Goal: Task Accomplishment & Management: Complete application form

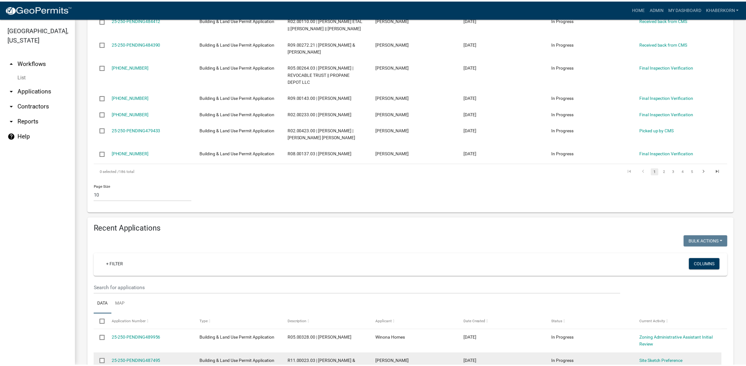
scroll to position [459, 0]
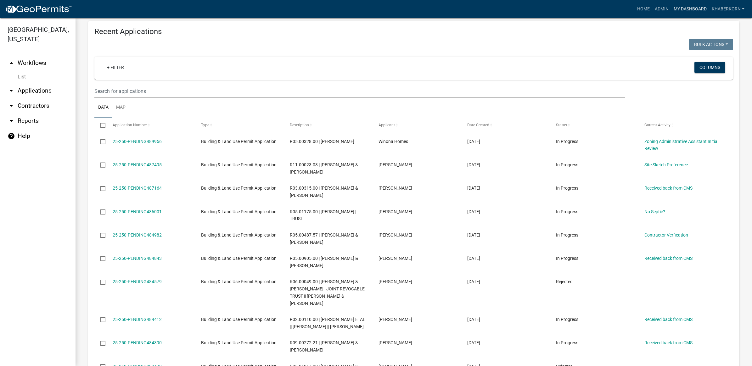
click at [693, 6] on link "My Dashboard" at bounding box center [690, 9] width 38 height 12
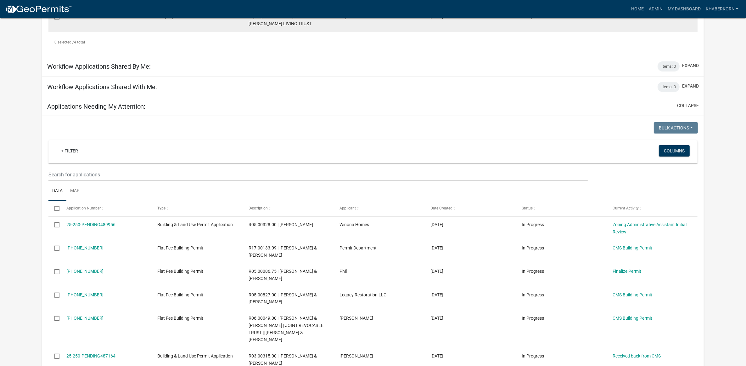
scroll to position [236, 0]
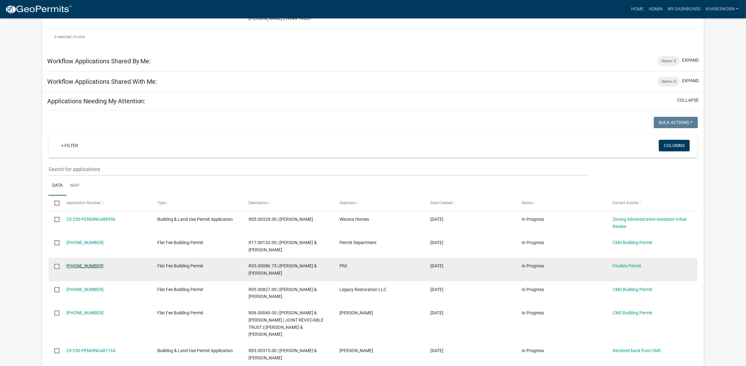
click at [76, 265] on link "25-250-286" at bounding box center [84, 265] width 37 height 5
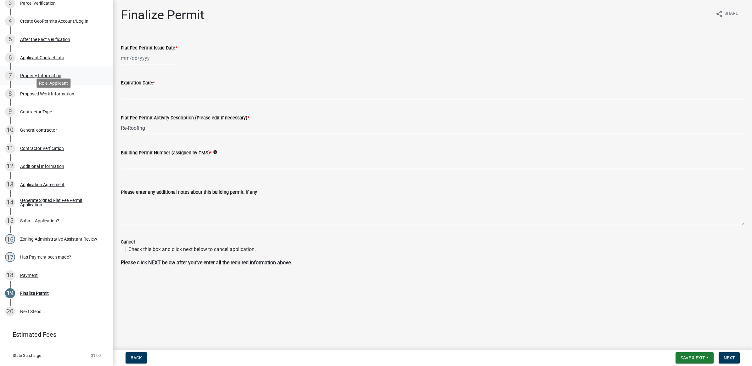
scroll to position [182, 0]
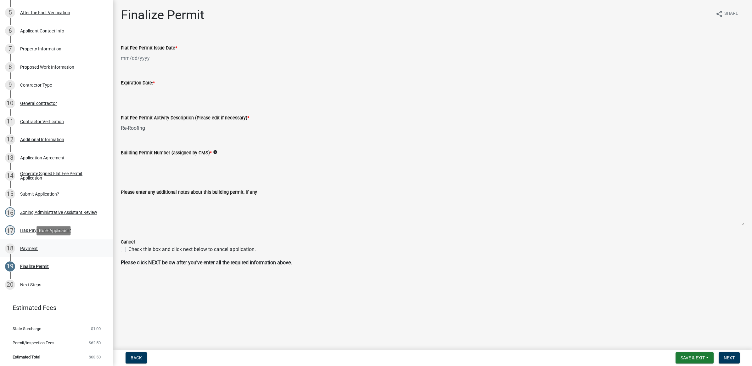
click at [40, 245] on div "18 Payment" at bounding box center [54, 248] width 98 height 10
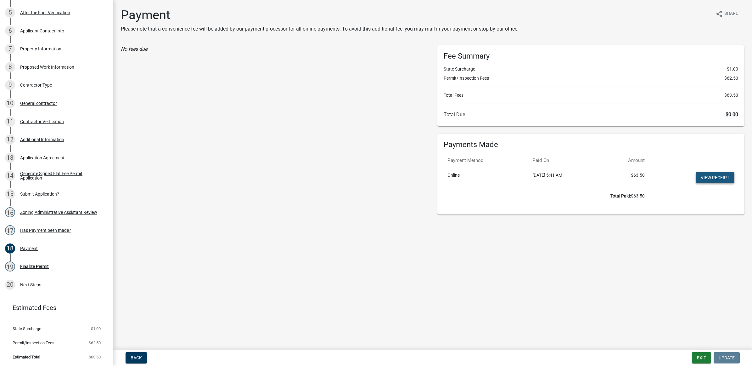
click at [709, 175] on link "View receipt" at bounding box center [715, 177] width 39 height 11
click at [52, 259] on link "19 Finalize Permit" at bounding box center [56, 266] width 113 height 18
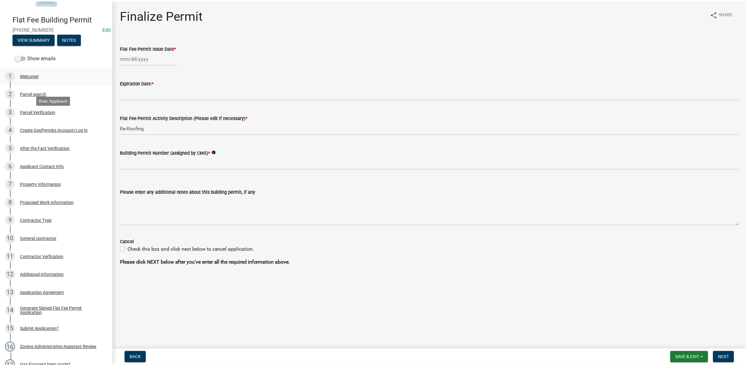
scroll to position [0, 0]
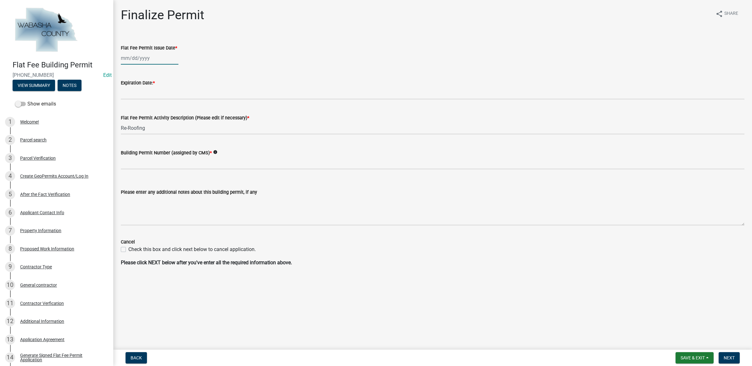
select select "10"
click at [139, 60] on div "Apr May Jun Jul Aug Sep Oct Nov Dec 2025 2026 Mo Tu We Th Fr Sa Su 29 30 1 2 3 …" at bounding box center [150, 58] width 58 height 13
click at [157, 99] on div "9" at bounding box center [157, 102] width 10 height 10
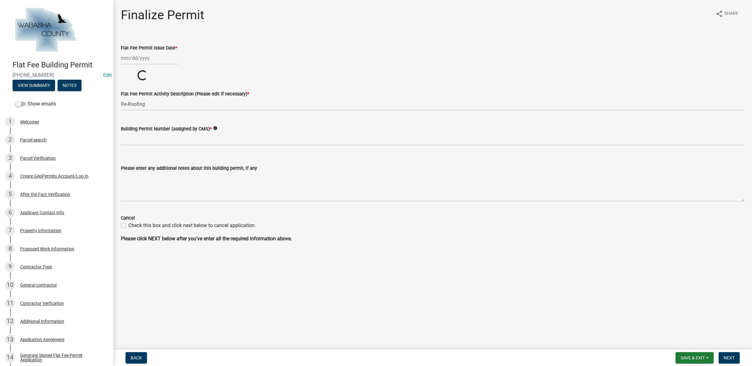
type input "[DATE]"
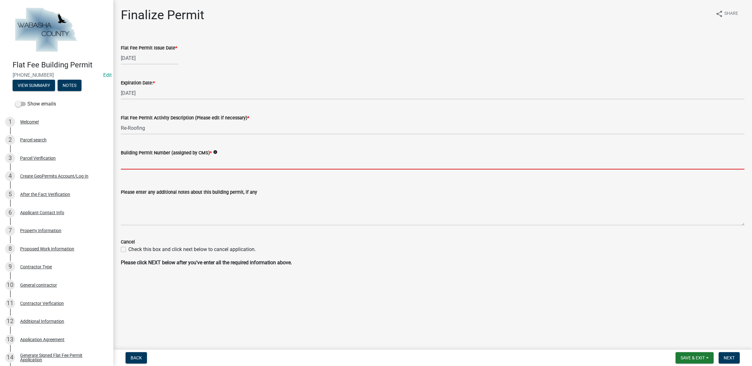
click at [146, 160] on input "Building Permit Number (assigned by CMS) *" at bounding box center [433, 162] width 624 height 13
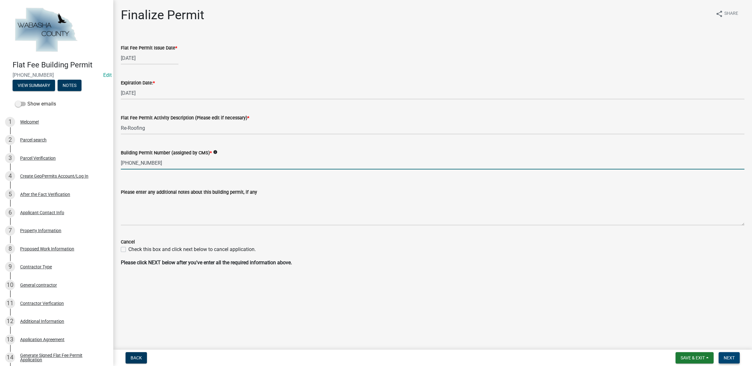
type input "25-250-286"
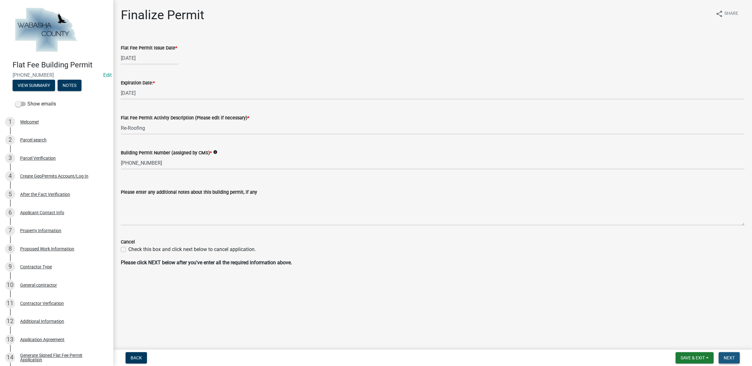
click at [737, 361] on button "Next" at bounding box center [729, 357] width 21 height 11
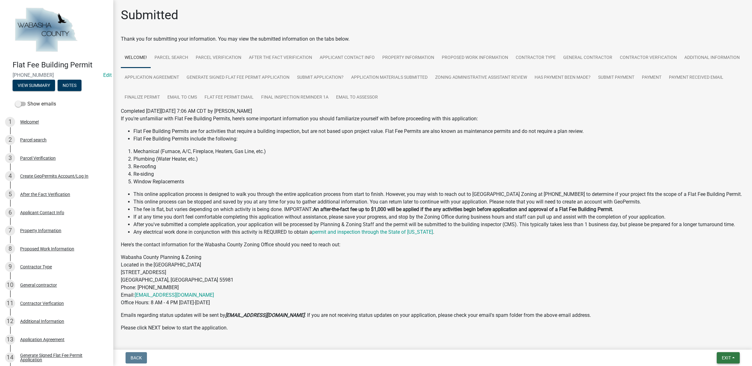
click at [721, 358] on button "Exit" at bounding box center [728, 357] width 23 height 11
click at [719, 345] on button "Save & Exit" at bounding box center [715, 341] width 50 height 15
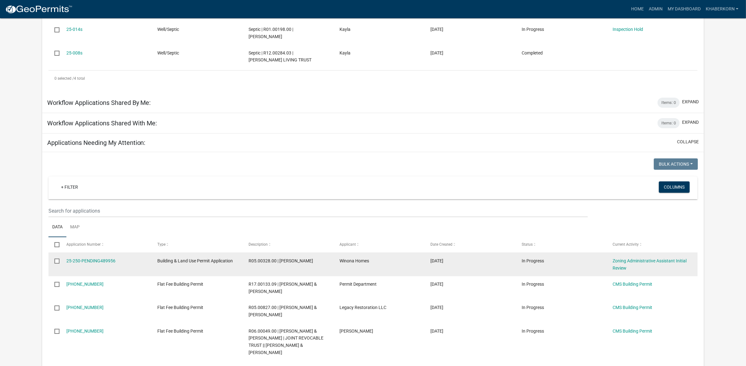
scroll to position [129, 0]
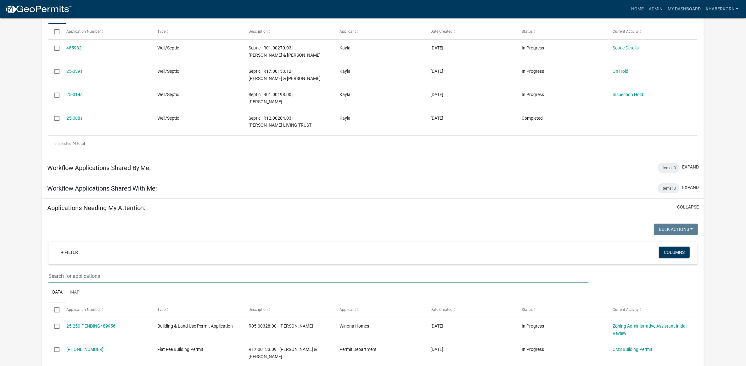
click at [114, 273] on input "text" at bounding box center [318, 275] width 540 height 13
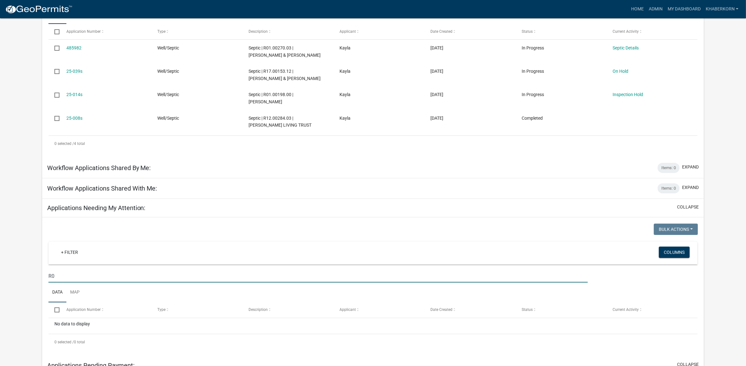
type input "R"
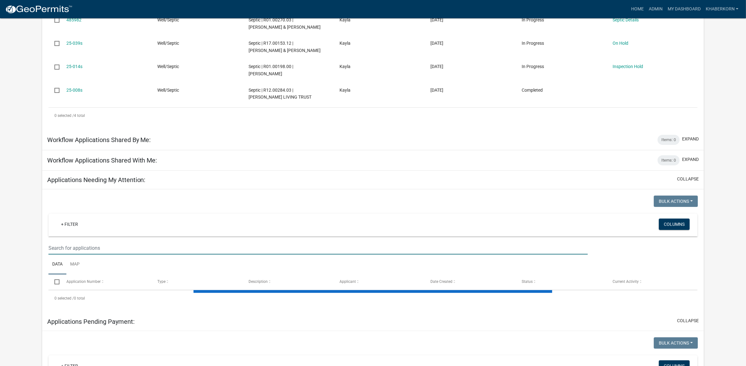
scroll to position [354, 0]
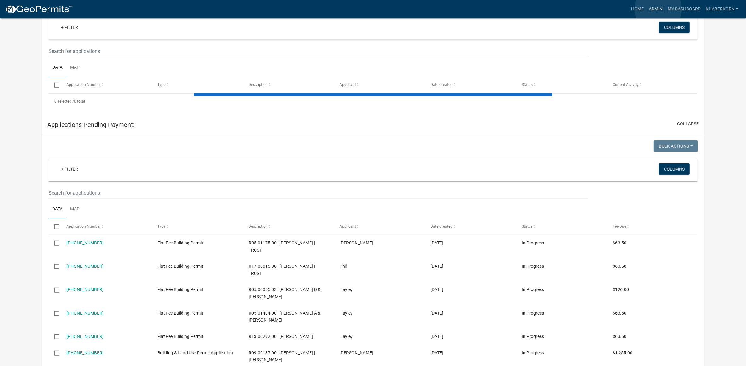
click at [658, 9] on link "Admin" at bounding box center [655, 9] width 19 height 12
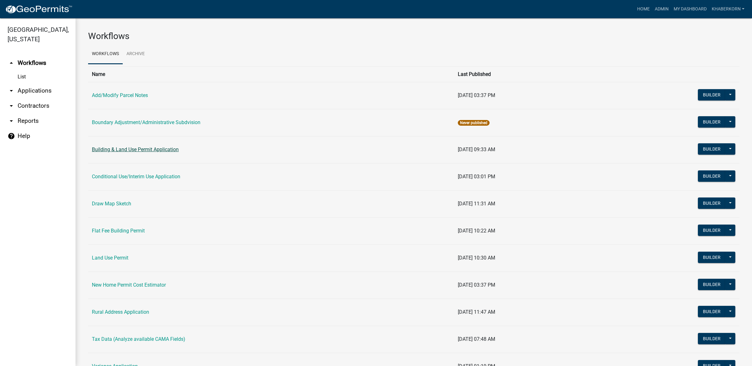
click at [114, 147] on link "Building & Land Use Permit Application" at bounding box center [135, 149] width 87 height 6
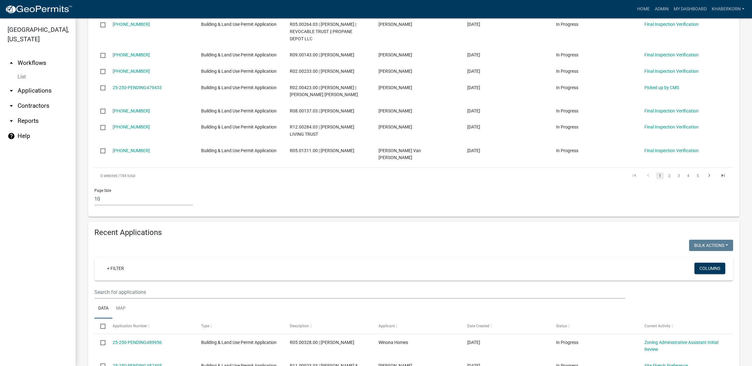
scroll to position [354, 0]
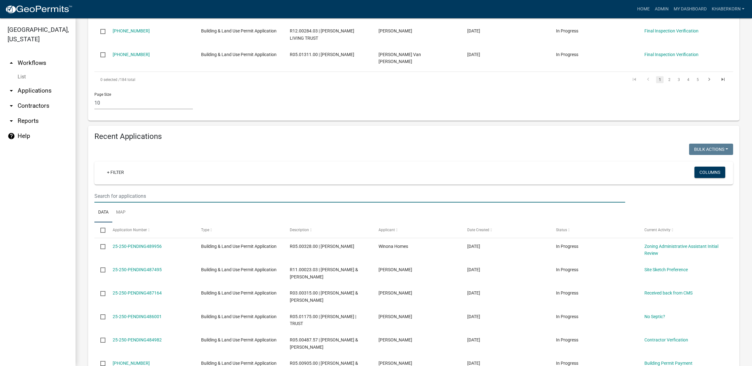
click at [134, 199] on input "text" at bounding box center [359, 195] width 531 height 13
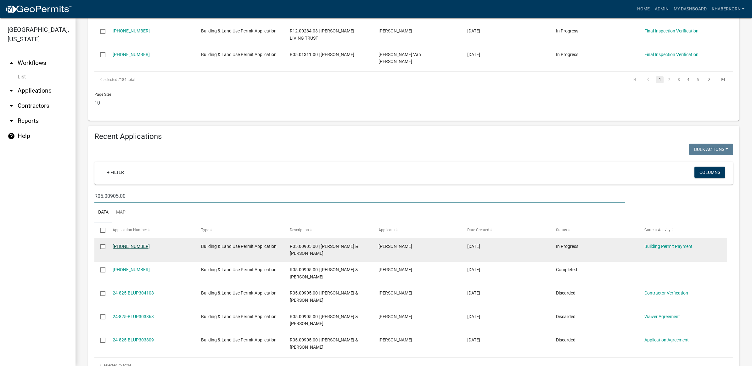
type input "R05.00905.00"
click at [128, 245] on link "[PHONE_NUMBER]" at bounding box center [131, 246] width 37 height 5
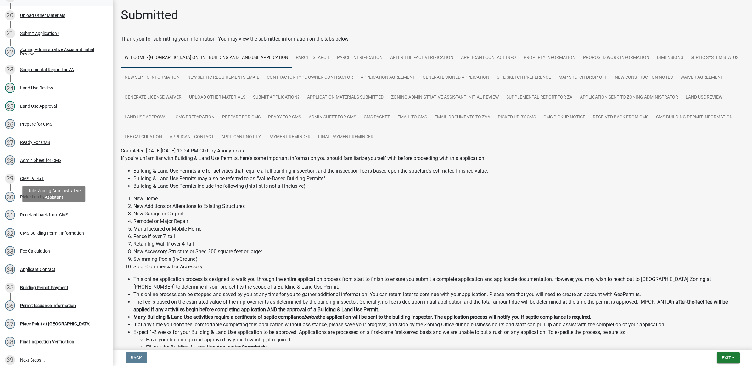
scroll to position [472, 0]
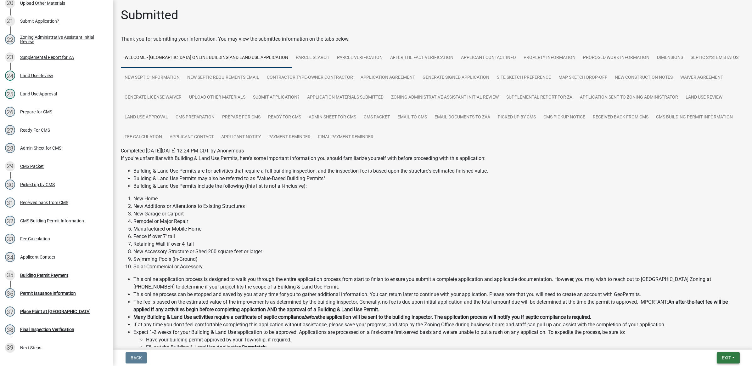
click at [724, 360] on button "Exit" at bounding box center [728, 357] width 23 height 11
click at [724, 345] on button "Save & Exit" at bounding box center [715, 341] width 50 height 15
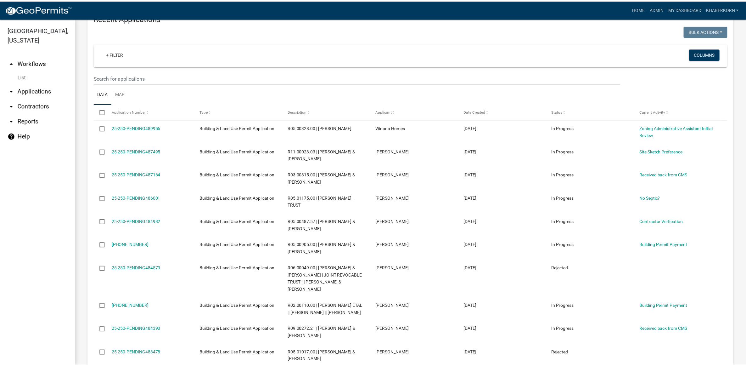
scroll to position [531, 0]
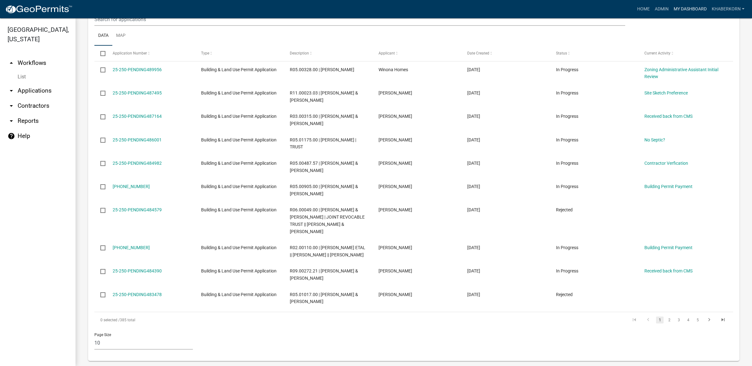
click at [685, 8] on link "My Dashboard" at bounding box center [690, 9] width 38 height 12
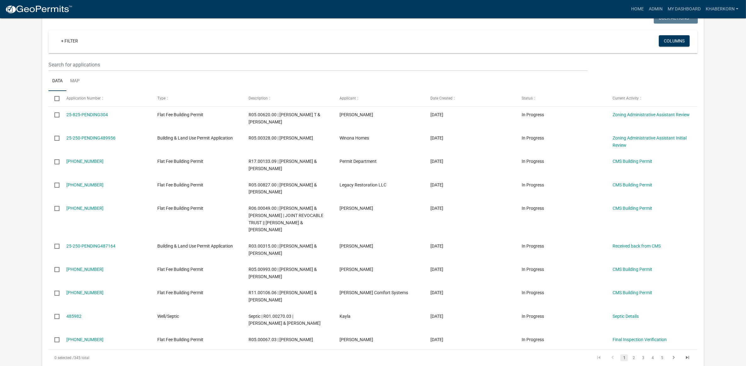
scroll to position [222, 0]
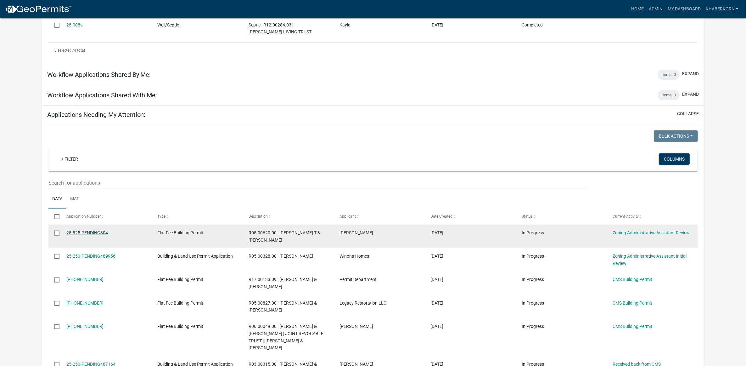
click at [83, 233] on link "25-825-PENDING304" at bounding box center [87, 232] width 42 height 5
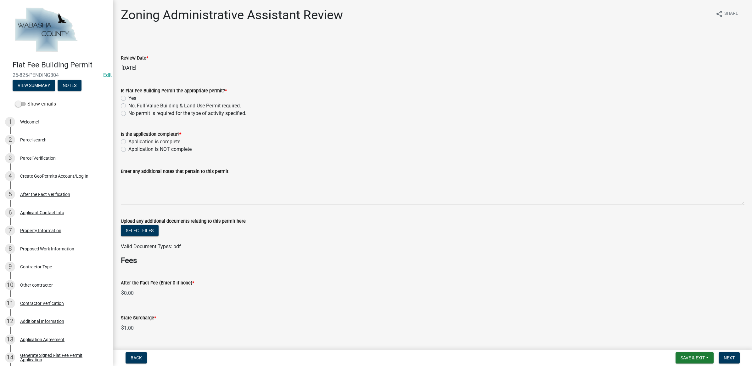
click at [131, 95] on label "Yes" at bounding box center [132, 98] width 8 height 8
click at [131, 95] on input "Yes" at bounding box center [130, 96] width 4 height 4
radio input "true"
drag, startPoint x: 150, startPoint y: 139, endPoint x: 162, endPoint y: 152, distance: 17.4
click at [150, 139] on label "Application is complete" at bounding box center [154, 142] width 52 height 8
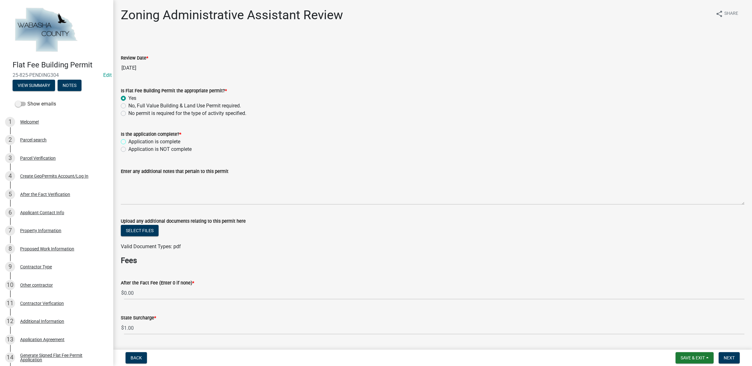
click at [132, 139] on input "Application is complete" at bounding box center [130, 140] width 4 height 4
radio input "true"
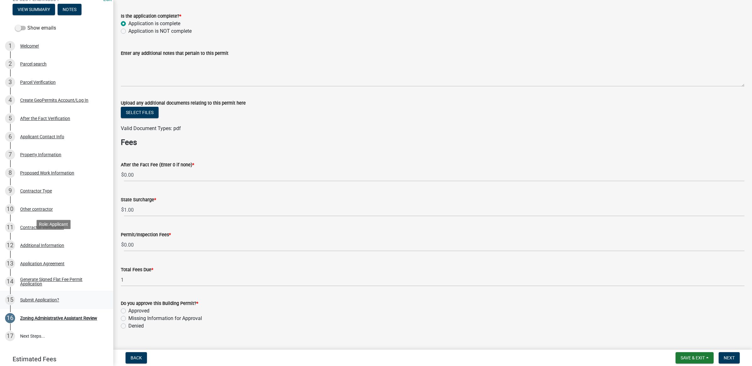
scroll to position [99, 0]
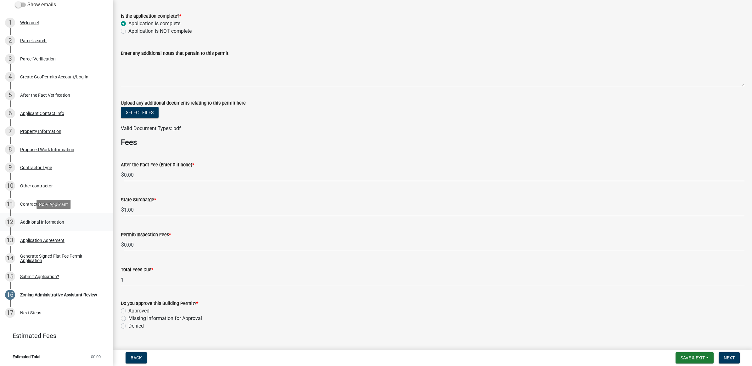
click at [66, 220] on div "12 Additional Information" at bounding box center [54, 222] width 98 height 10
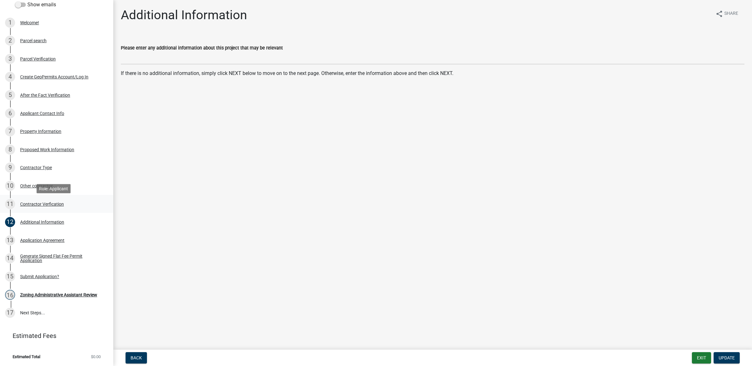
scroll to position [60, 0]
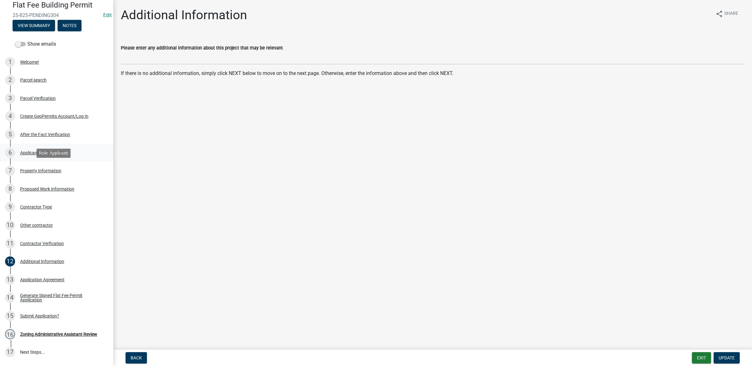
click at [70, 160] on link "6 Applicant Contact Info" at bounding box center [56, 153] width 113 height 18
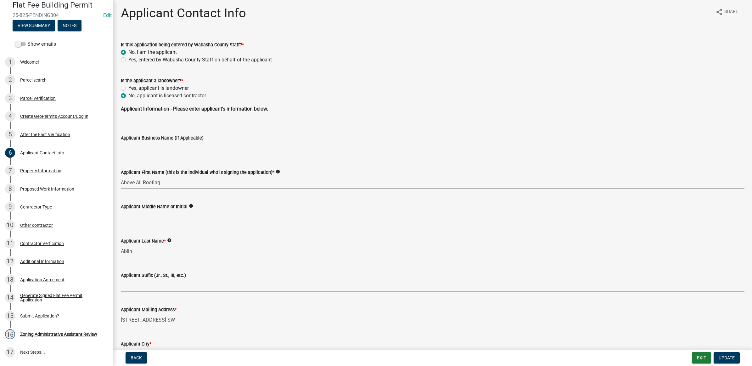
scroll to position [0, 0]
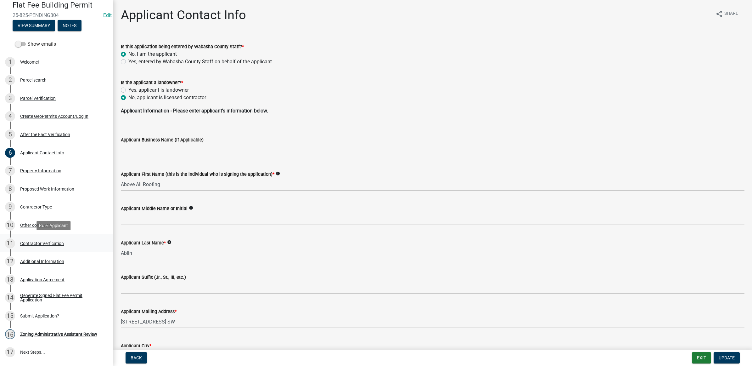
click at [48, 241] on div "Contractor Verfication" at bounding box center [42, 243] width 44 height 4
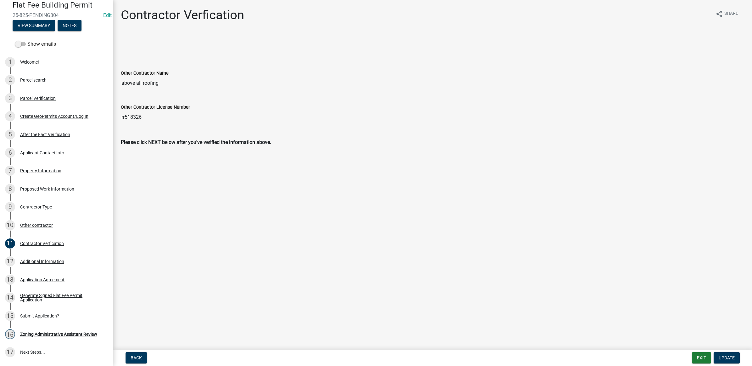
click at [51, 223] on div "Other contractor" at bounding box center [36, 225] width 33 height 4
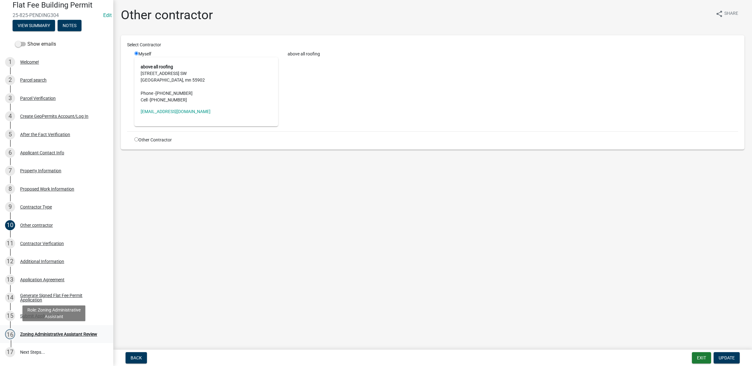
click at [82, 330] on link "16 Zoning Administrative Assistant Review" at bounding box center [56, 334] width 113 height 18
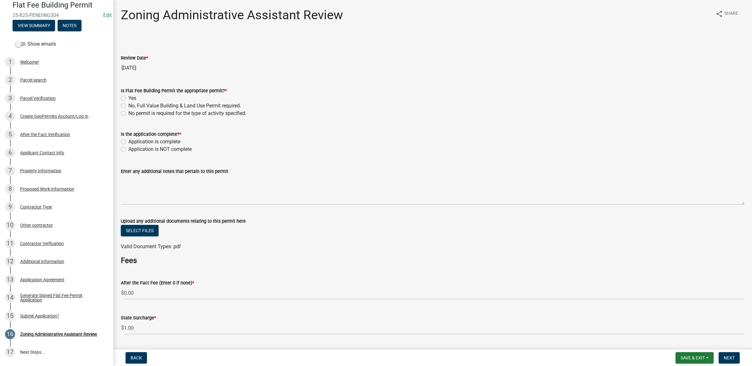
click at [137, 95] on div "Yes" at bounding box center [433, 98] width 624 height 8
click at [133, 98] on label "Yes" at bounding box center [132, 98] width 8 height 8
click at [132, 98] on input "Yes" at bounding box center [130, 96] width 4 height 4
radio input "true"
click at [138, 140] on label "Application is complete" at bounding box center [154, 142] width 52 height 8
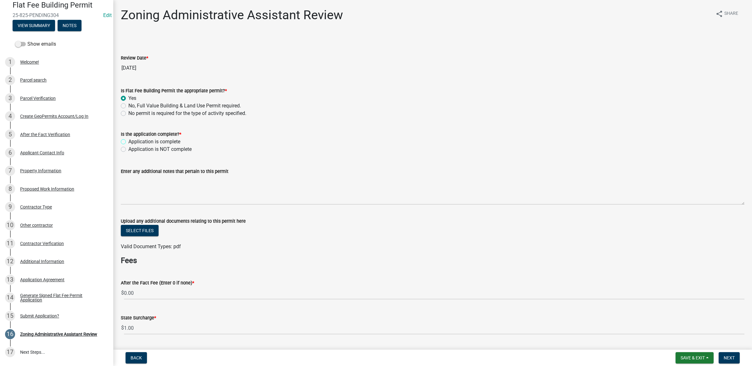
click at [132, 140] on input "Application is complete" at bounding box center [130, 140] width 4 height 4
radio input "true"
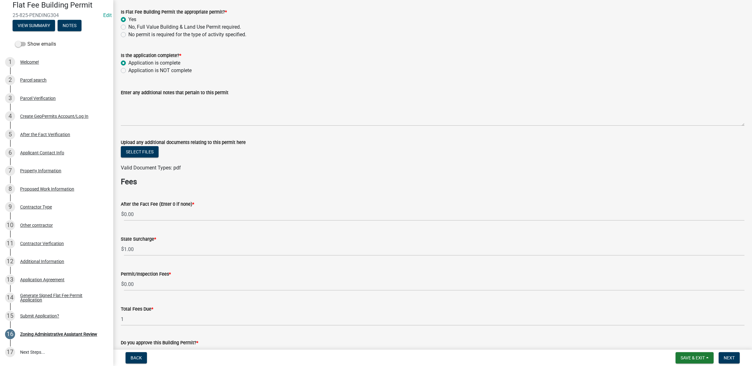
scroll to position [157, 0]
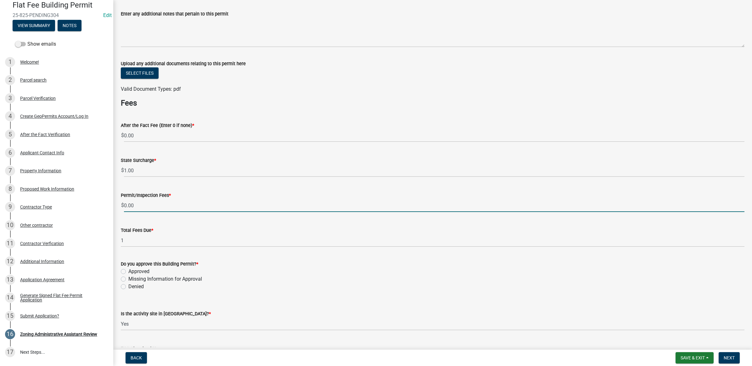
click at [142, 205] on input "0.00" at bounding box center [434, 205] width 621 height 13
type input "0"
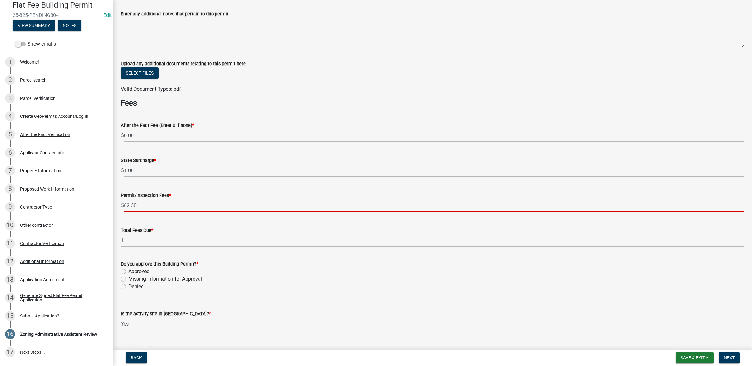
type input "62.50"
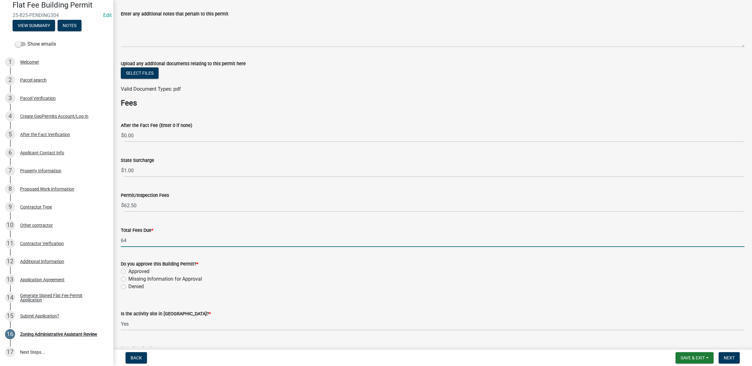
click at [144, 238] on input "64" at bounding box center [433, 240] width 624 height 13
type input "63.50"
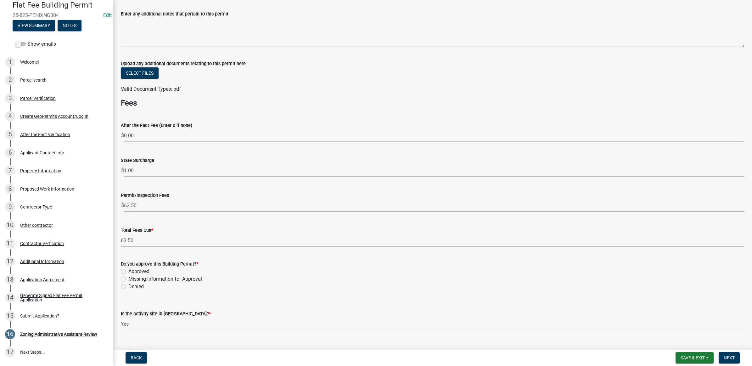
click at [138, 269] on label "Approved" at bounding box center [138, 271] width 21 height 8
click at [132, 269] on input "Approved" at bounding box center [130, 269] width 4 height 4
radio input "true"
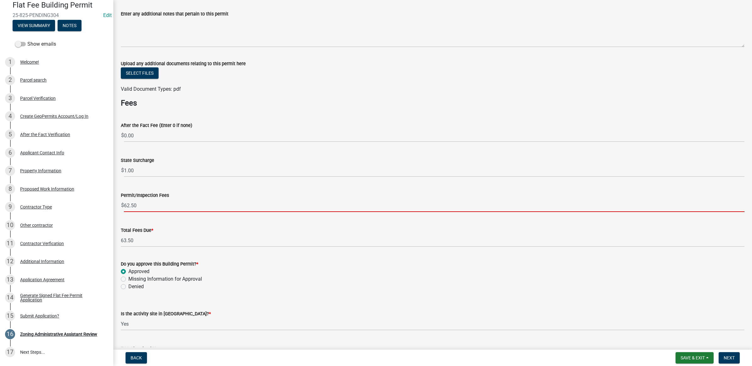
click at [156, 205] on input "62.50" at bounding box center [434, 205] width 621 height 13
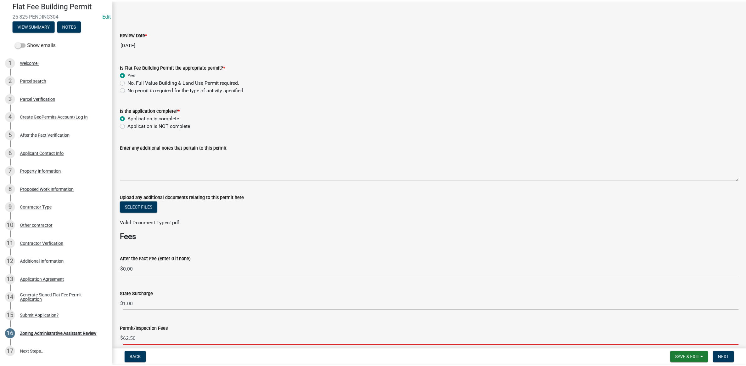
scroll to position [0, 0]
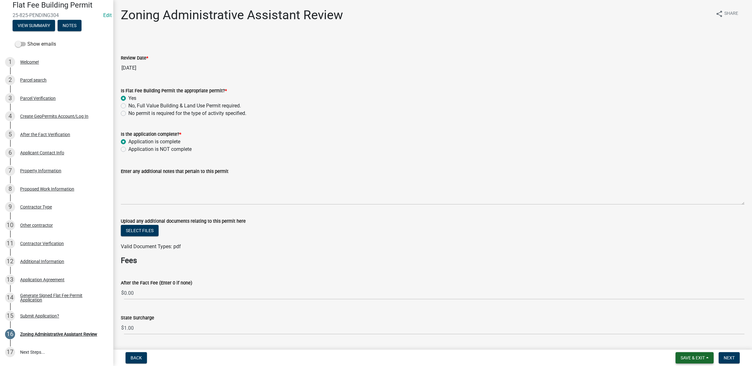
click at [692, 353] on button "Save & Exit" at bounding box center [695, 357] width 38 height 11
click at [690, 345] on button "Save & Exit" at bounding box center [688, 341] width 50 height 15
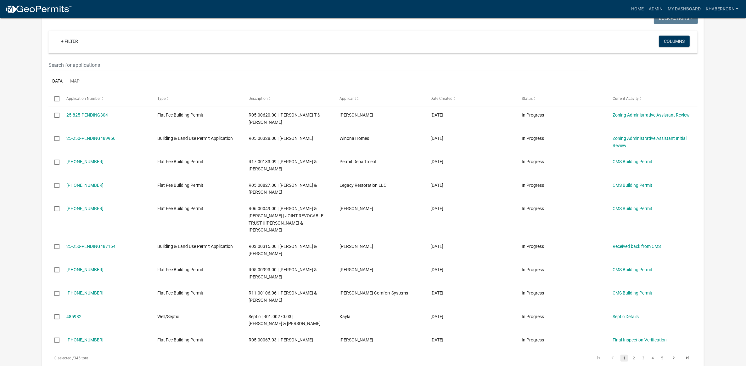
scroll to position [354, 0]
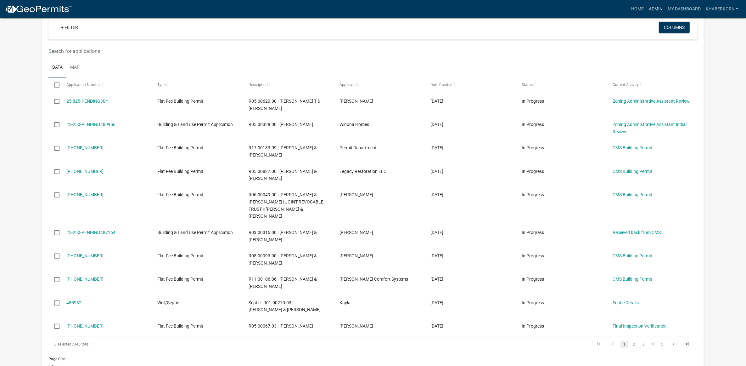
click at [660, 5] on link "Admin" at bounding box center [655, 9] width 19 height 12
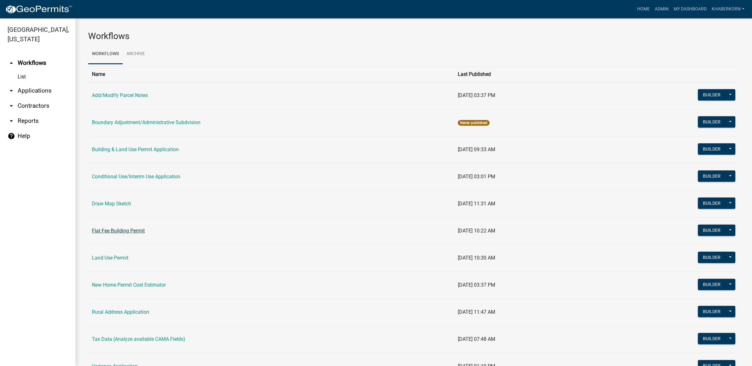
click at [117, 229] on link "Flat Fee Building Permit" at bounding box center [118, 231] width 53 height 6
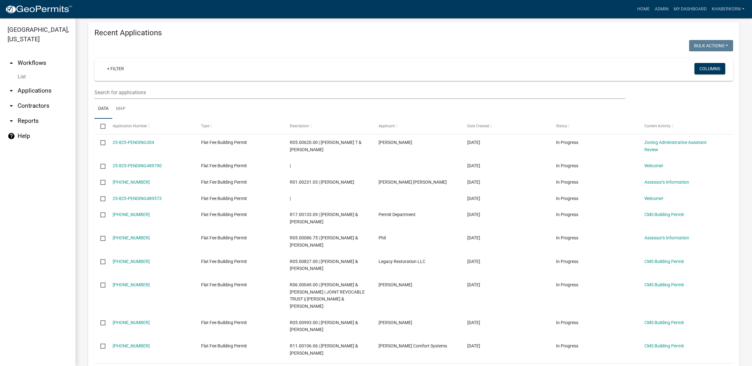
scroll to position [511, 0]
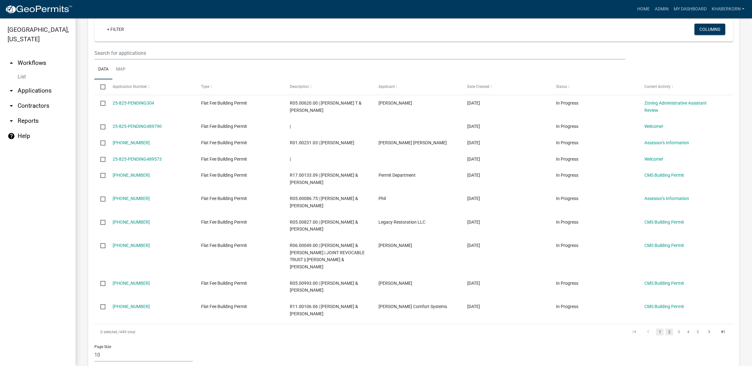
click at [666, 328] on link "2" at bounding box center [670, 331] width 8 height 7
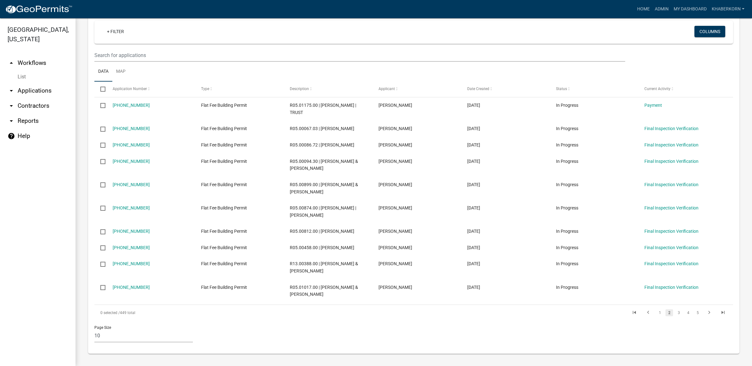
scroll to position [502, 0]
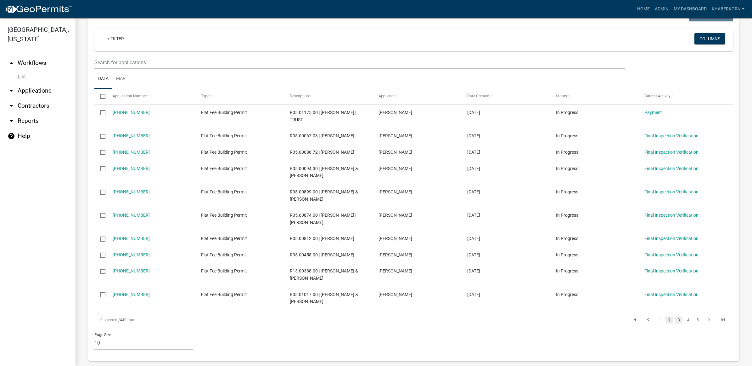
click at [675, 316] on link "3" at bounding box center [679, 319] width 8 height 7
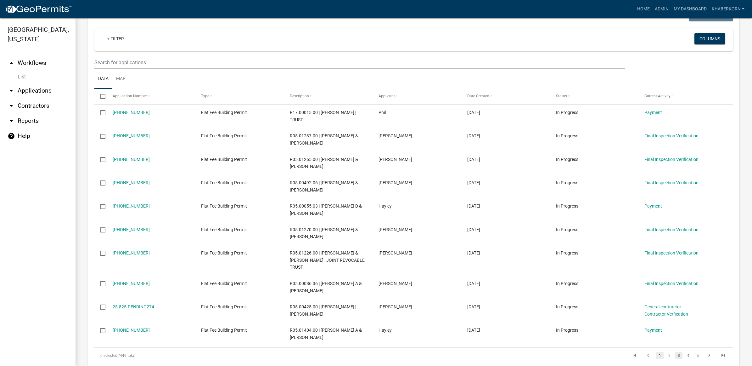
click at [656, 352] on link "1" at bounding box center [660, 355] width 8 height 7
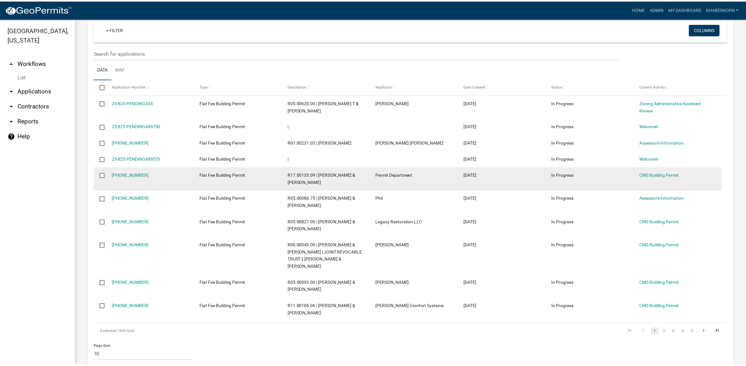
scroll to position [516, 0]
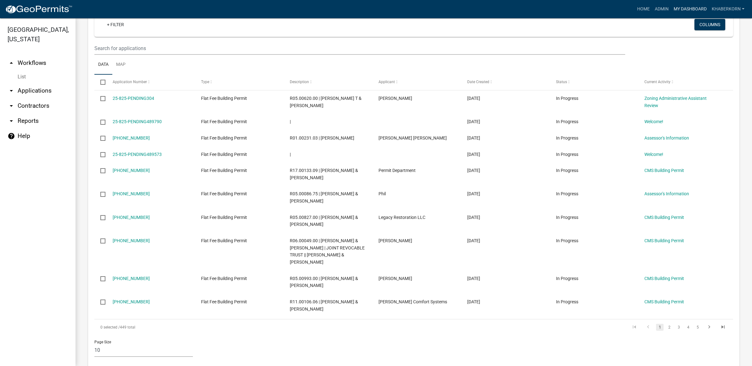
click at [698, 5] on link "My Dashboard" at bounding box center [690, 9] width 38 height 12
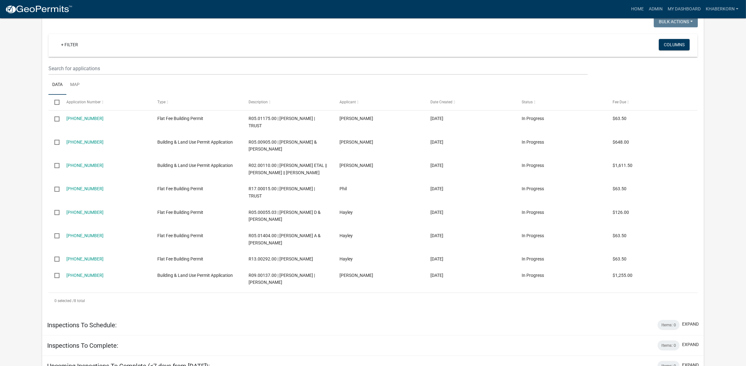
scroll to position [734, 0]
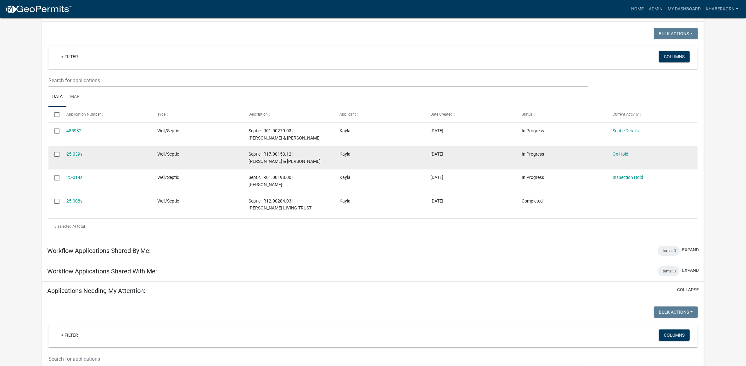
scroll to position [157, 0]
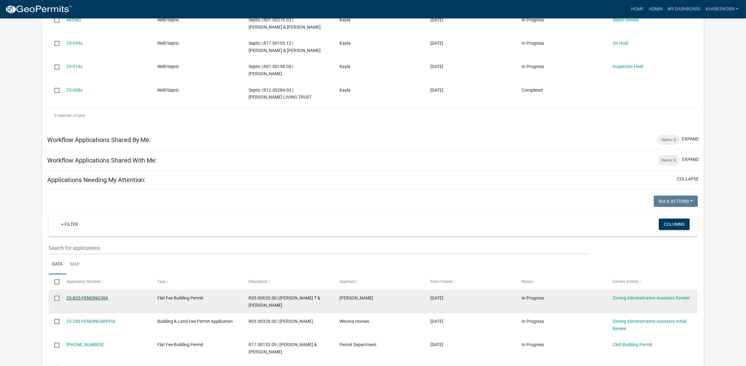
click at [94, 296] on link "25-825-PENDING304" at bounding box center [87, 297] width 42 height 5
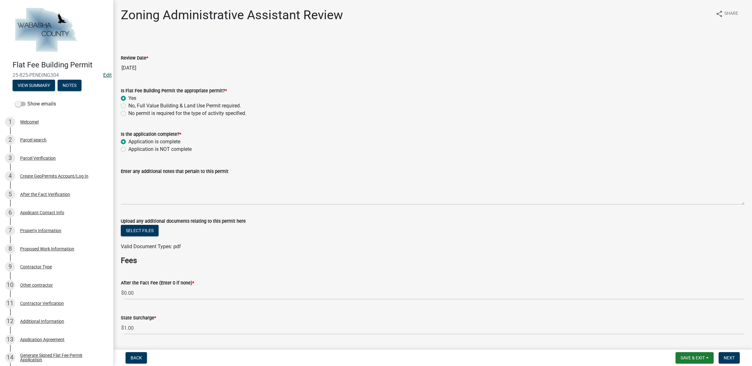
click at [103, 73] on link "Edit" at bounding box center [107, 75] width 8 height 6
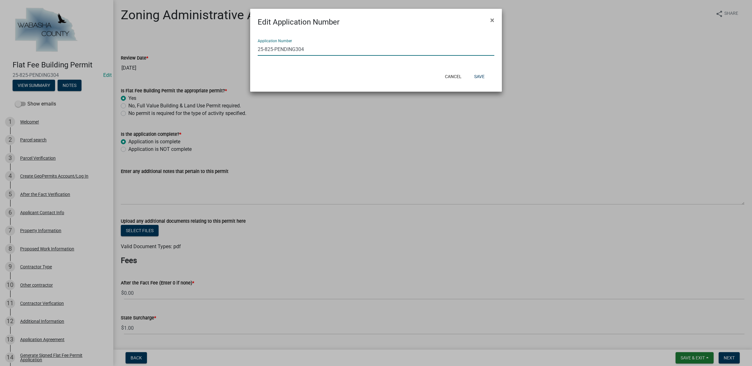
drag, startPoint x: 301, startPoint y: 51, endPoint x: 265, endPoint y: 52, distance: 35.6
click at [265, 52] on input "25-825-PENDING304" at bounding box center [376, 49] width 237 height 13
type input "[PHONE_NUMBER]"
click at [481, 73] on button "Save" at bounding box center [479, 76] width 20 height 11
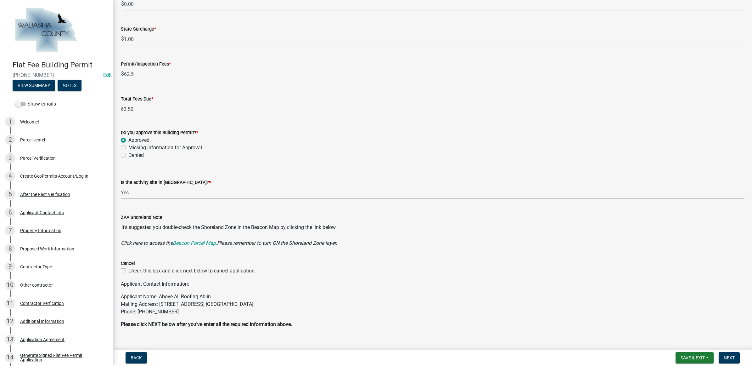
scroll to position [299, 0]
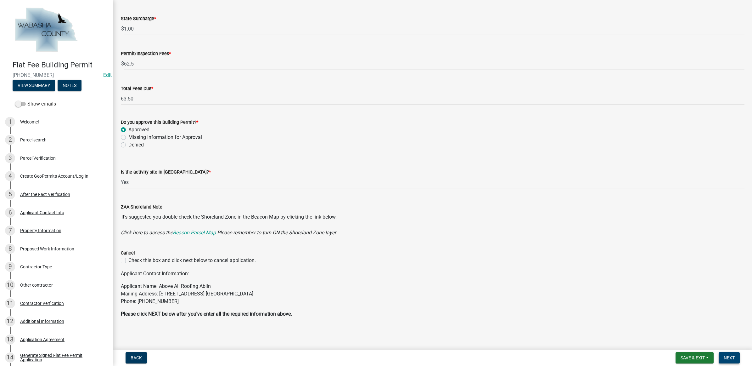
click at [722, 356] on button "Next" at bounding box center [729, 357] width 21 height 11
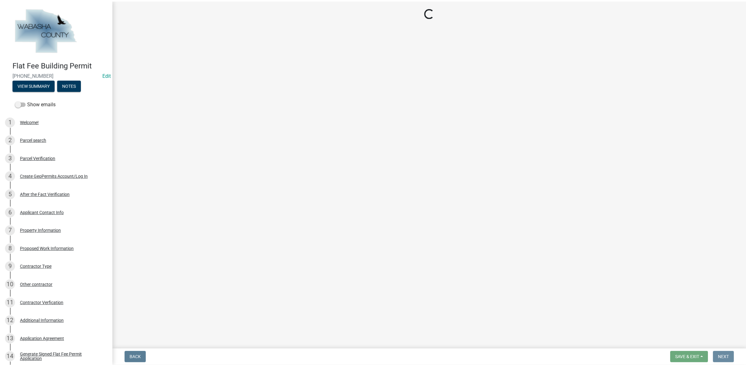
scroll to position [0, 0]
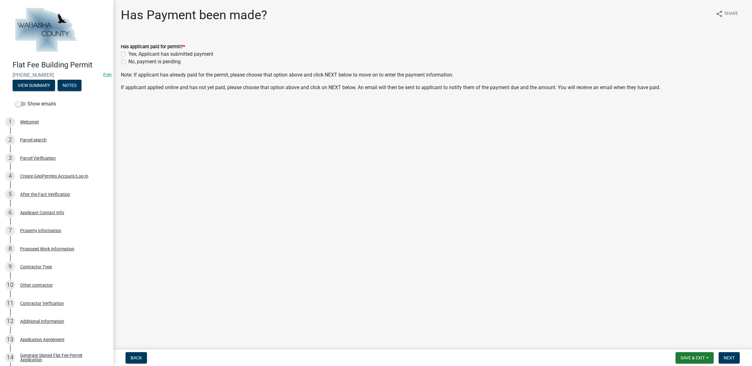
click at [160, 62] on label "No, payment is pending" at bounding box center [154, 62] width 52 height 8
click at [132, 62] on input "No, payment is pending" at bounding box center [130, 60] width 4 height 4
radio input "true"
click at [732, 357] on span "Next" at bounding box center [729, 357] width 11 height 5
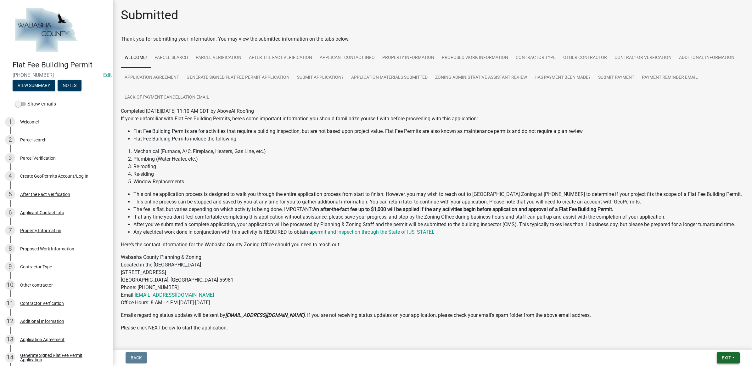
click at [719, 358] on button "Exit" at bounding box center [728, 357] width 23 height 11
click at [719, 343] on button "Save & Exit" at bounding box center [715, 341] width 50 height 15
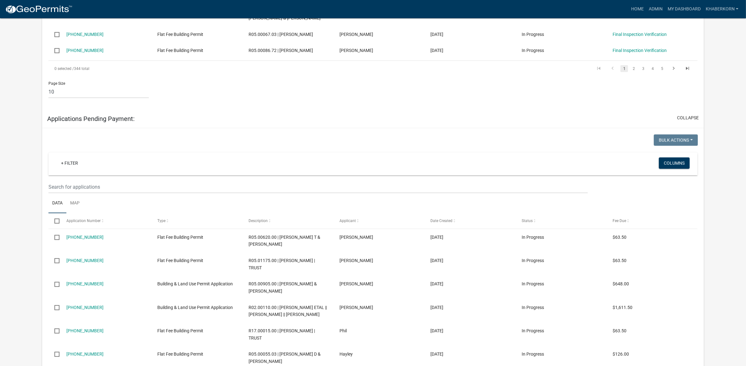
scroll to position [669, 0]
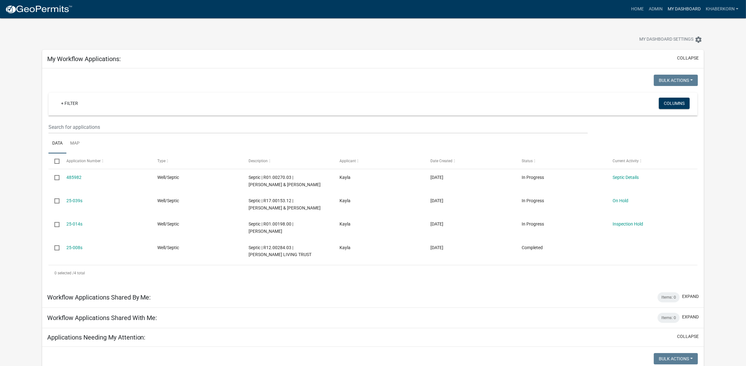
click at [685, 6] on link "My Dashboard" at bounding box center [684, 9] width 38 height 12
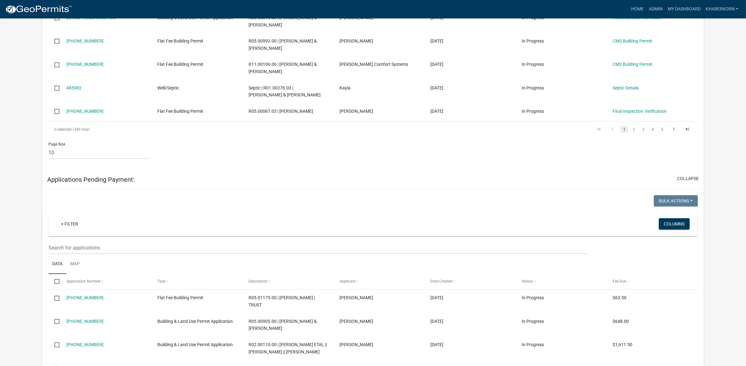
scroll to position [590, 0]
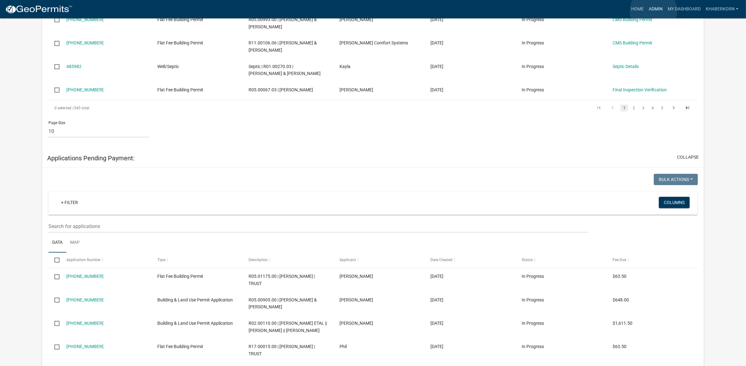
click at [654, 11] on link "Admin" at bounding box center [655, 9] width 19 height 12
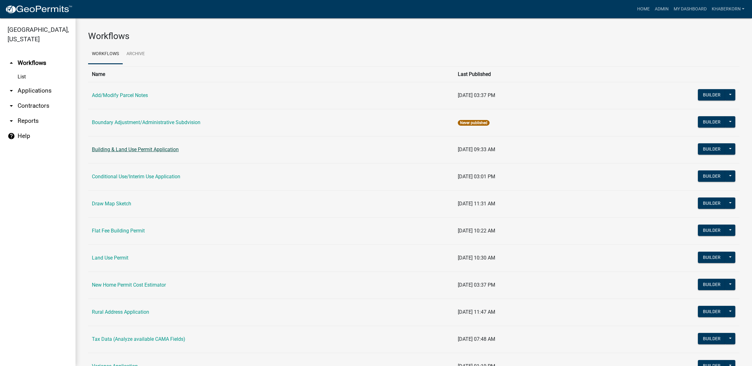
click at [142, 148] on link "Building & Land Use Permit Application" at bounding box center [135, 149] width 87 height 6
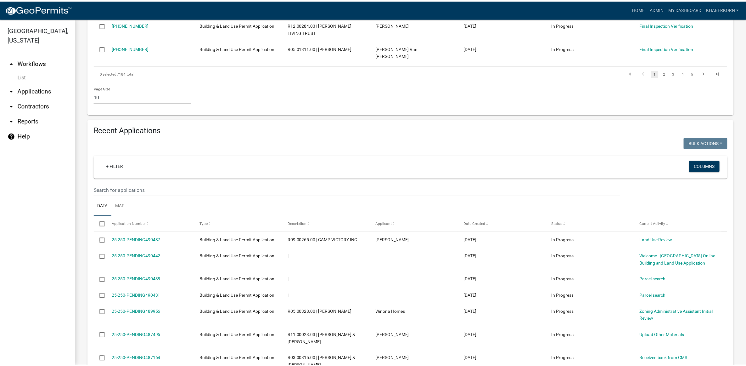
scroll to position [367, 0]
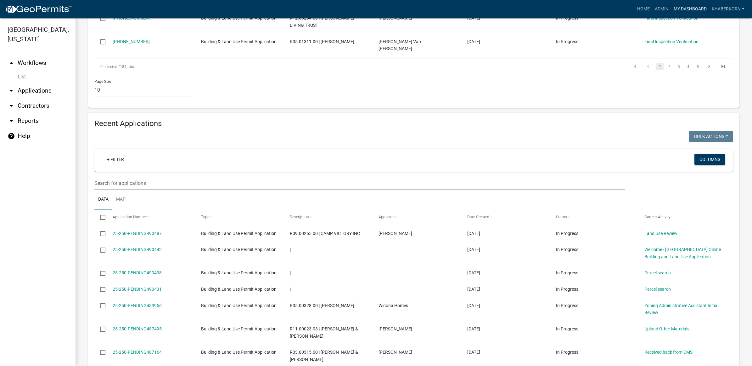
click at [698, 8] on link "My Dashboard" at bounding box center [690, 9] width 38 height 12
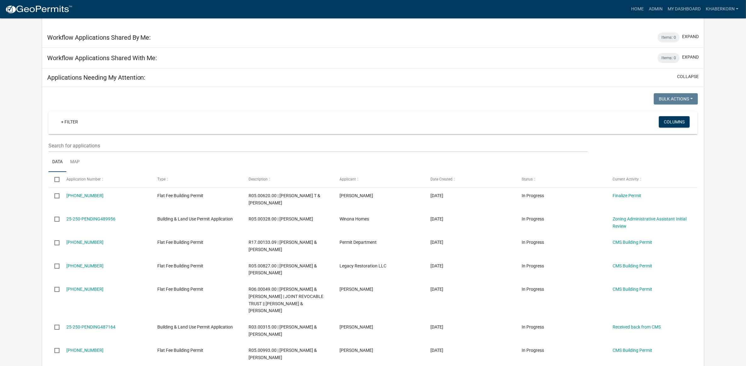
scroll to position [275, 0]
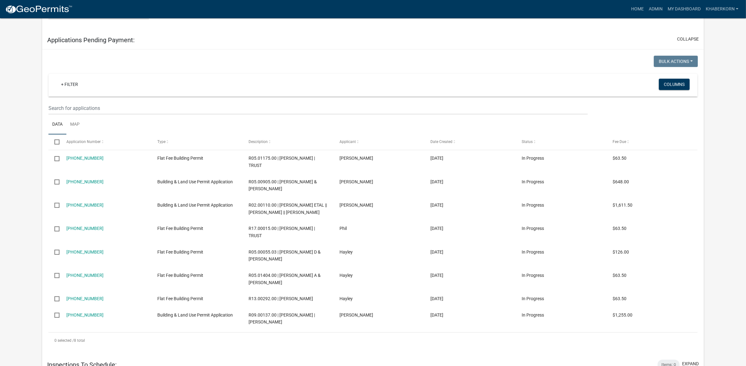
scroll to position [813, 0]
